Goal: Book appointment/travel/reservation

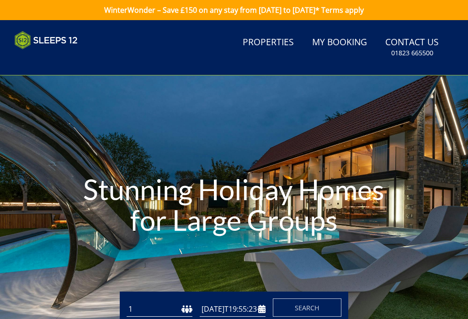
type input "[DATE]"
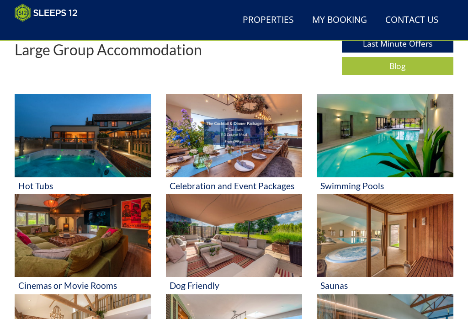
scroll to position [303, 0]
click at [398, 146] on img at bounding box center [385, 135] width 137 height 83
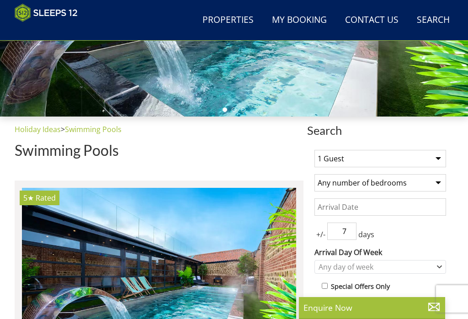
scroll to position [217, 0]
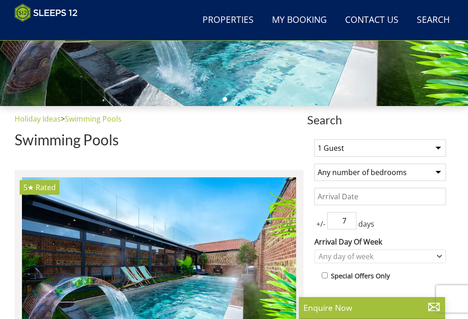
click at [439, 147] on select "1 Guest 2 Guests 3 Guests 4 Guests 5 Guests 6 Guests 7 Guests 8 Guests 9 Guests…" at bounding box center [381, 147] width 132 height 17
select select "12"
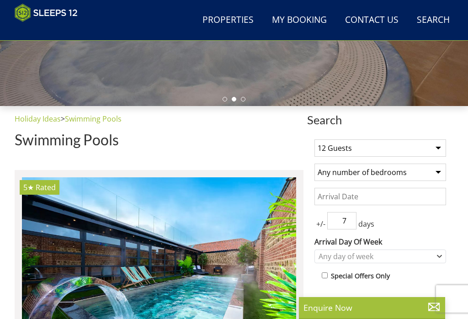
click at [437, 167] on select "Any number of bedrooms 4 Bedrooms 5 Bedrooms 6 Bedrooms 7 Bedrooms 8 Bedrooms 9…" at bounding box center [381, 172] width 132 height 17
select select "6"
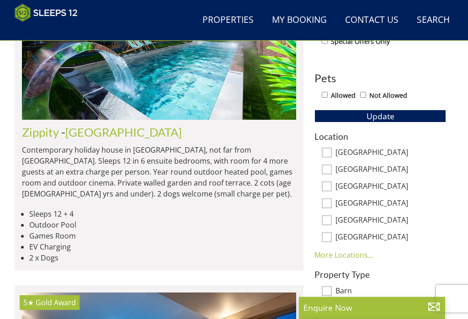
scroll to position [452, 0]
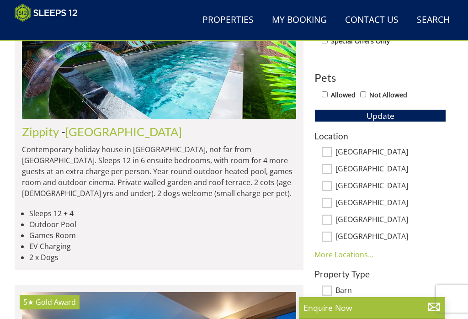
click at [336, 203] on label "[GEOGRAPHIC_DATA]" at bounding box center [391, 203] width 111 height 10
click at [332, 203] on input "[GEOGRAPHIC_DATA]" at bounding box center [327, 203] width 10 height 10
checkbox input "true"
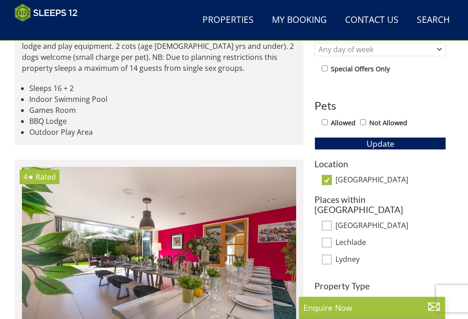
scroll to position [423, 0]
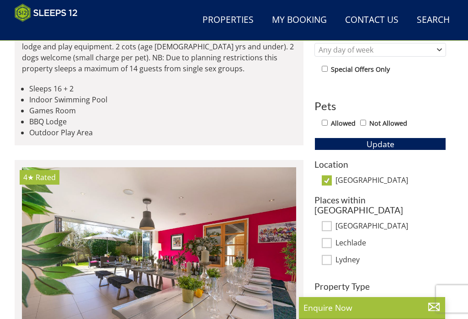
click at [331, 180] on input "[GEOGRAPHIC_DATA]" at bounding box center [327, 181] width 10 height 10
checkbox input "false"
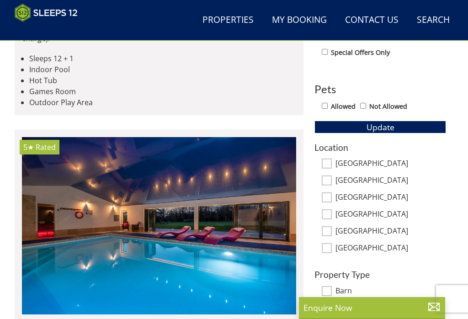
scroll to position [441, 0]
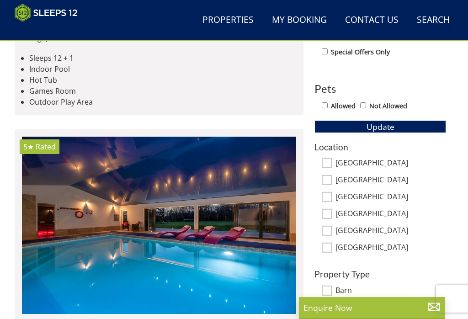
click at [332, 193] on input "[GEOGRAPHIC_DATA]" at bounding box center [327, 197] width 10 height 10
checkbox input "true"
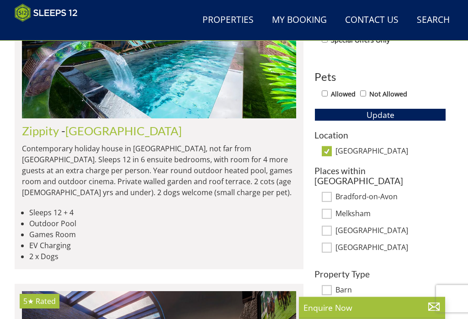
scroll to position [452, 0]
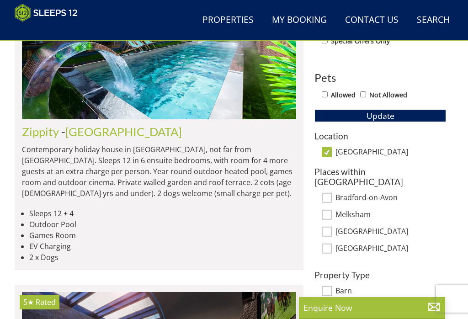
click at [332, 153] on input "[GEOGRAPHIC_DATA]" at bounding box center [327, 152] width 10 height 10
checkbox input "false"
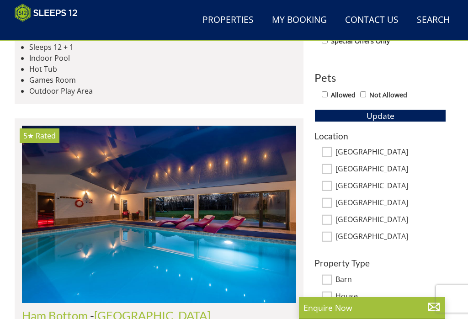
click at [330, 169] on input "[GEOGRAPHIC_DATA]" at bounding box center [327, 169] width 10 height 10
checkbox input "true"
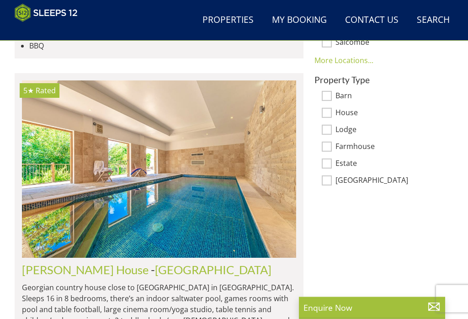
scroll to position [692, 0]
